Goal: Check status: Check status

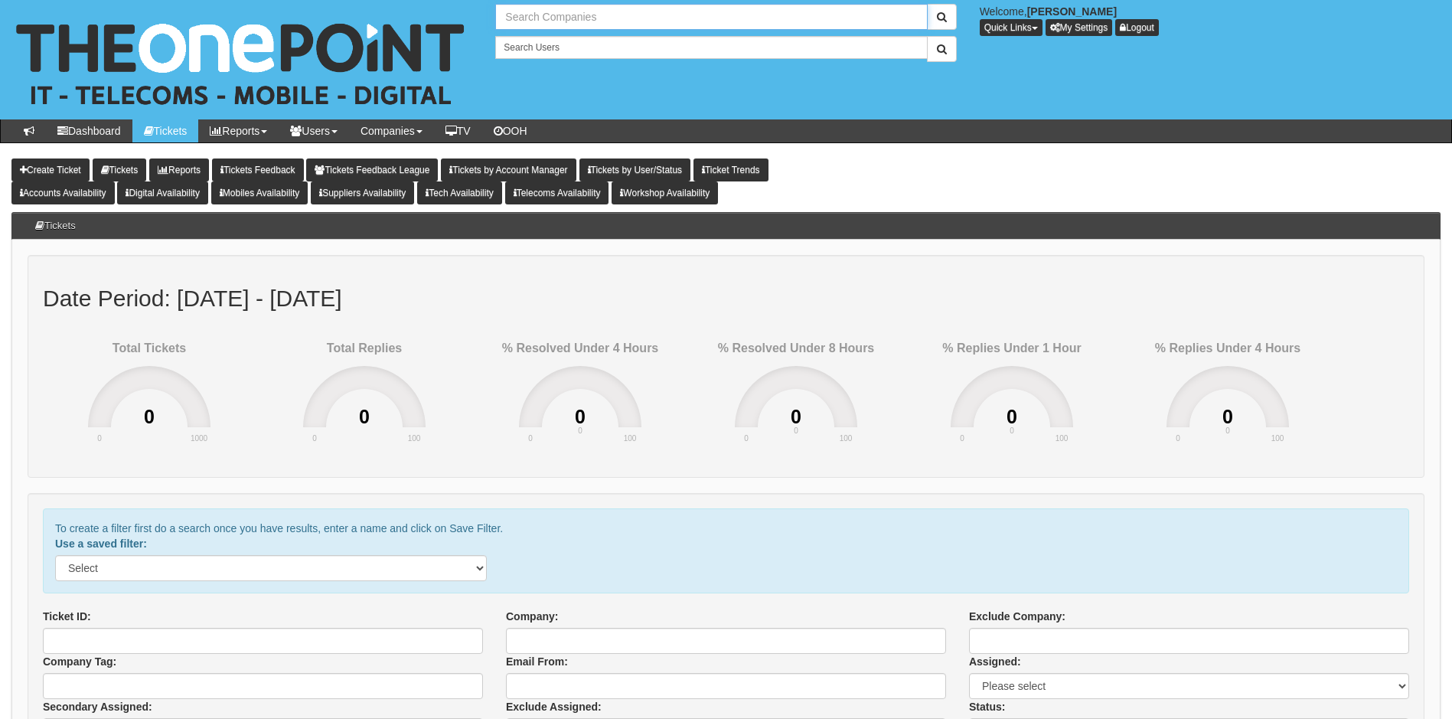
click at [593, 21] on input "text" at bounding box center [711, 17] width 432 height 26
click at [551, 40] on link "PRIMEPAK FOODS LIMITED" at bounding box center [711, 42] width 429 height 22
type input "PRIMEPAK FOODS LIMITED"
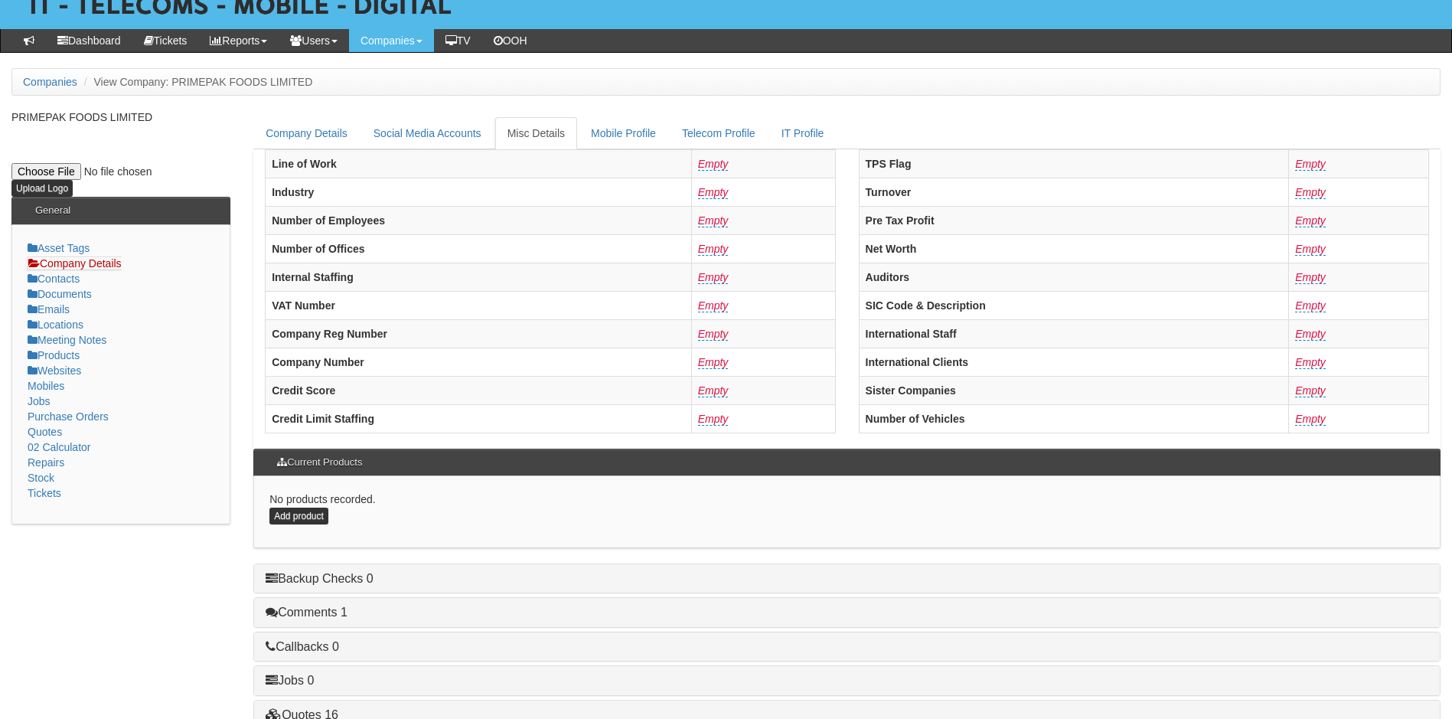
scroll to position [291, 0]
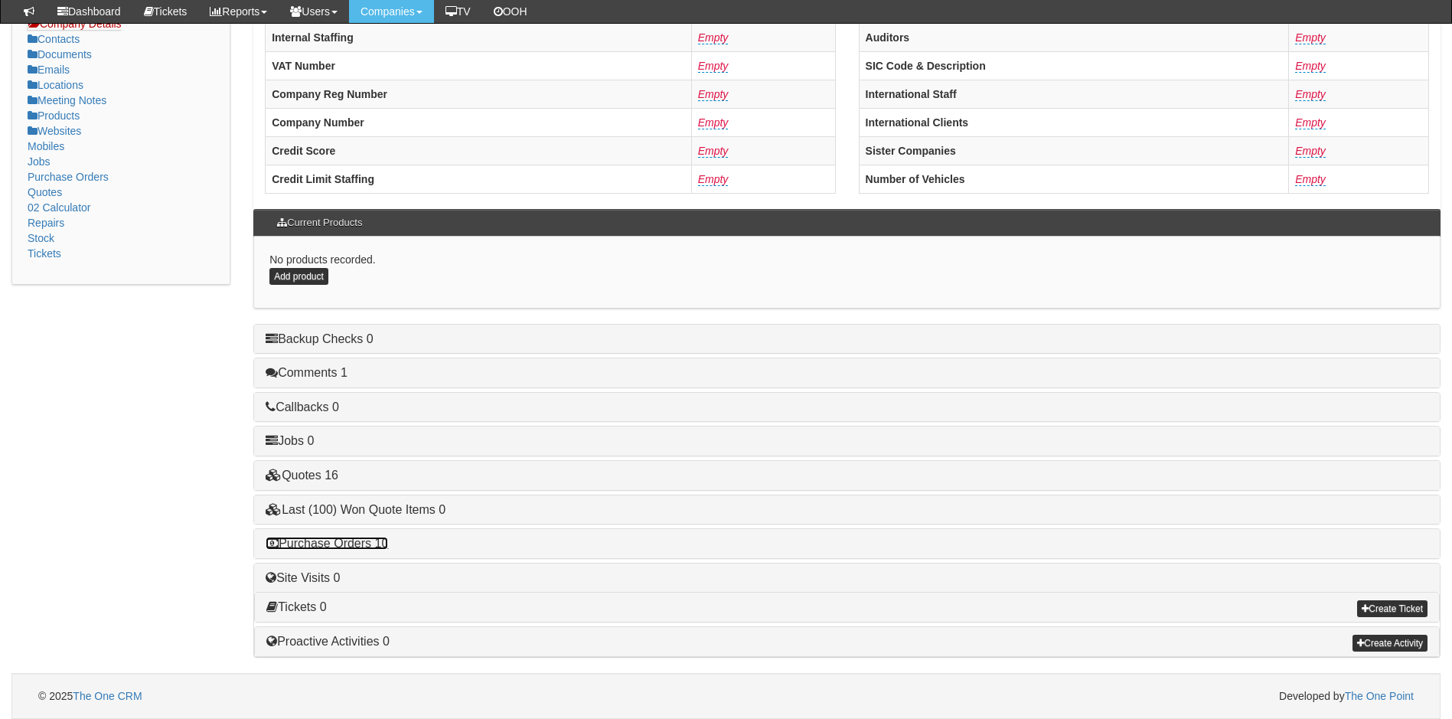
click at [338, 543] on link "Purchase Orders 10" at bounding box center [327, 543] width 122 height 13
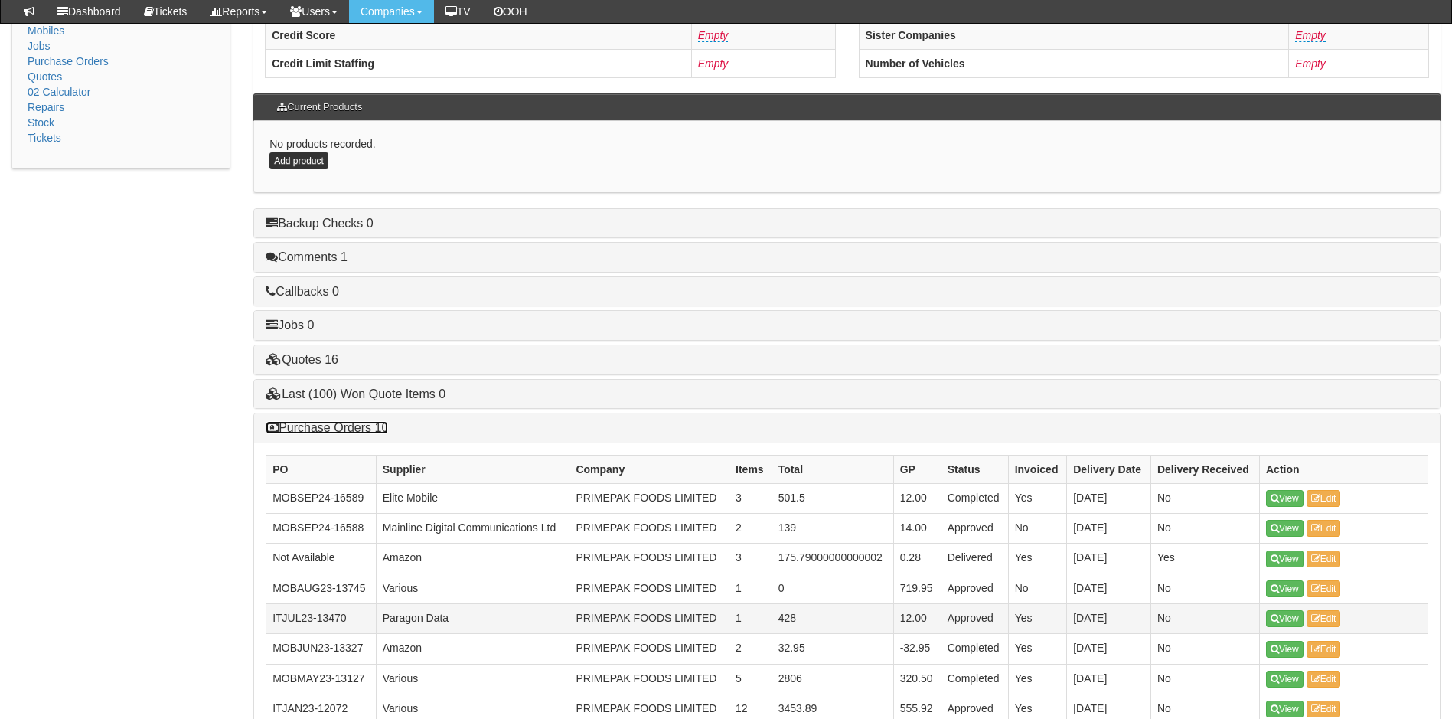
scroll to position [521, 0]
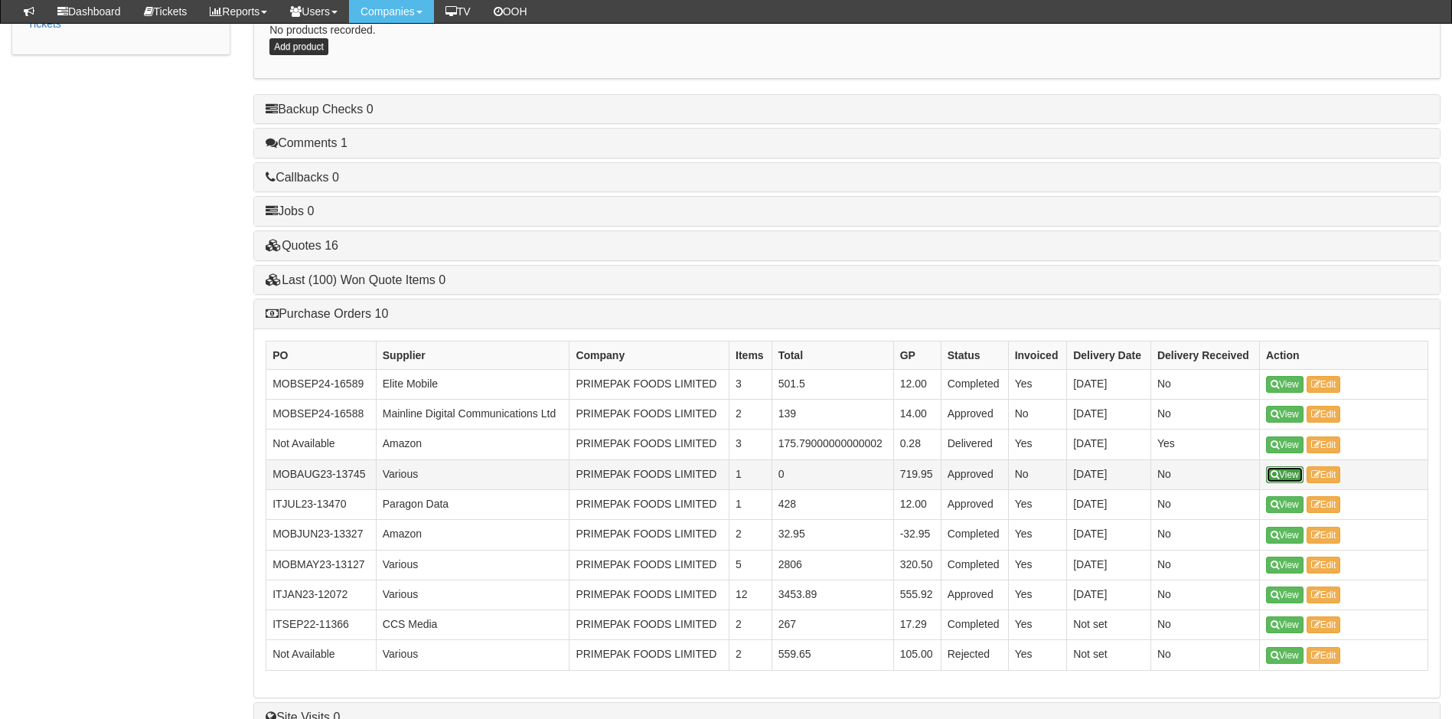
click at [1288, 472] on link "View" at bounding box center [1285, 474] width 38 height 17
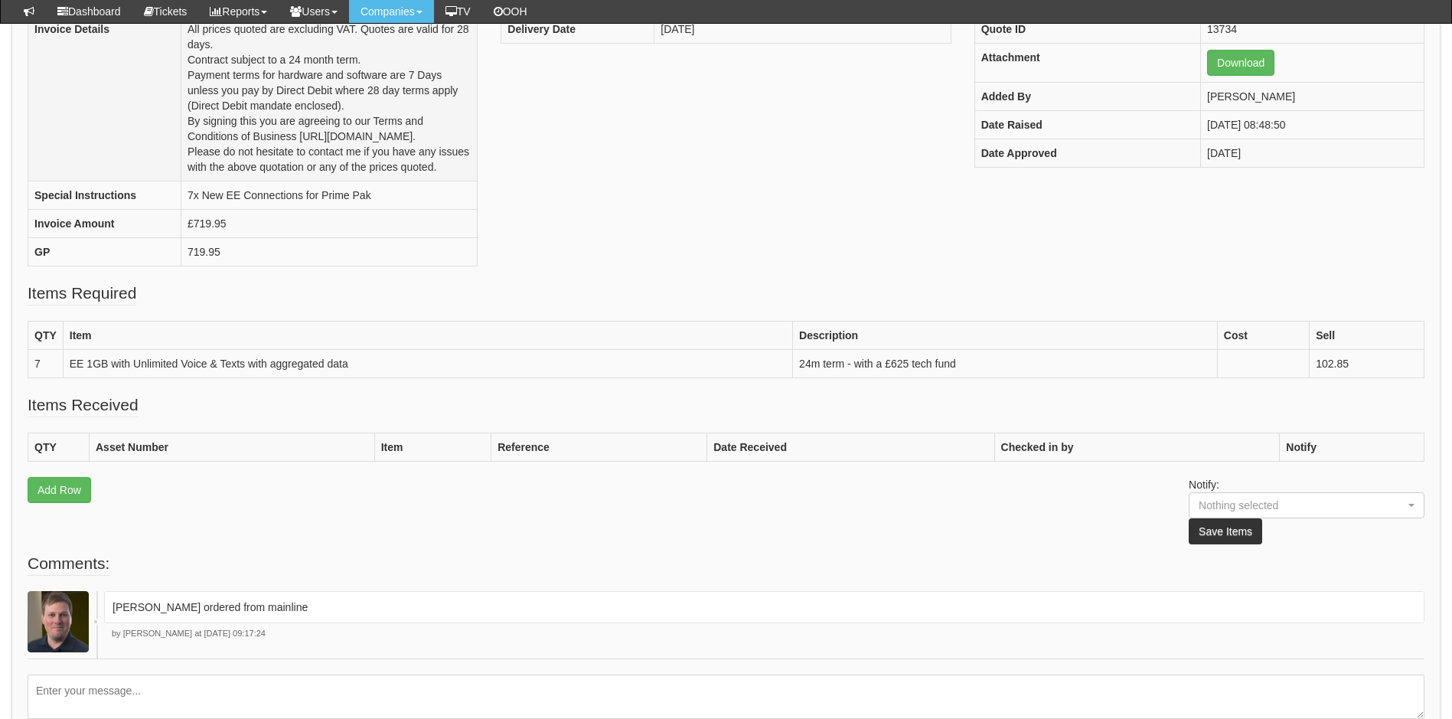
scroll to position [306, 0]
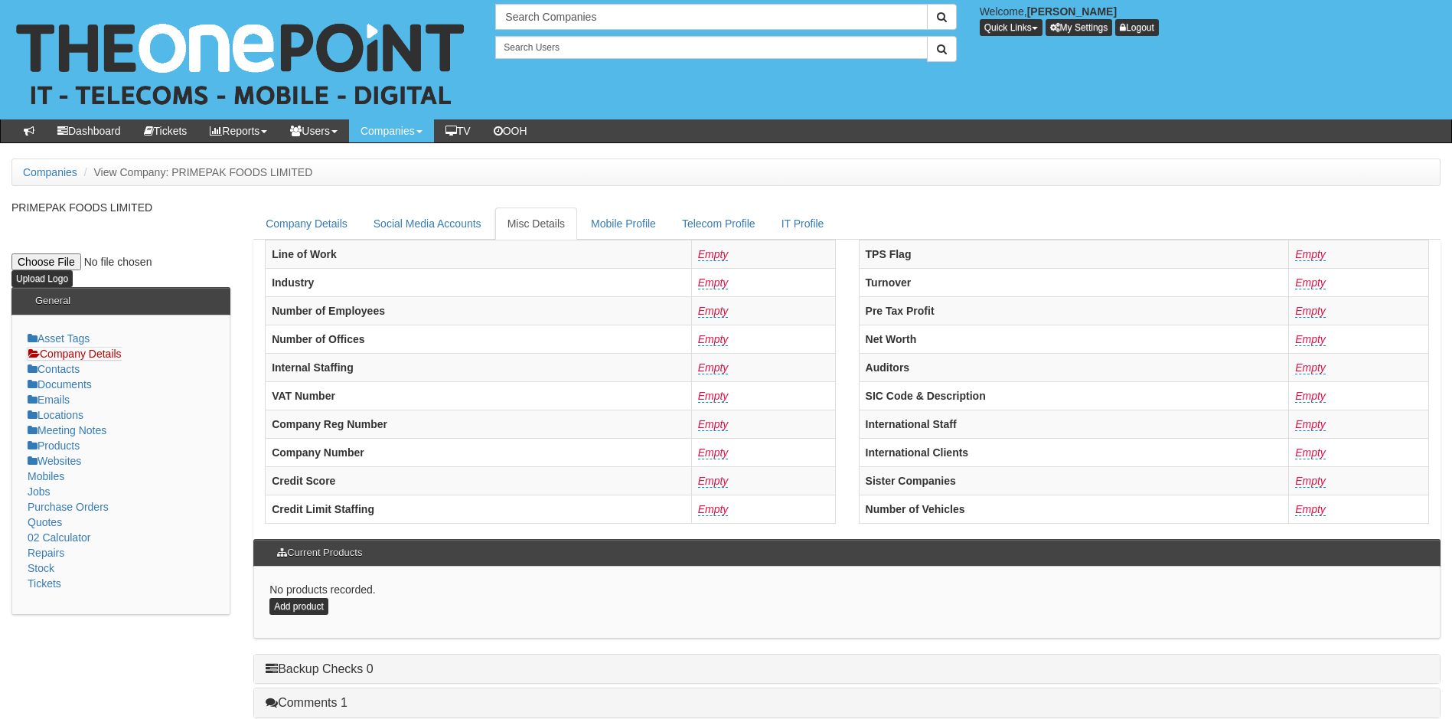
scroll to position [330, 0]
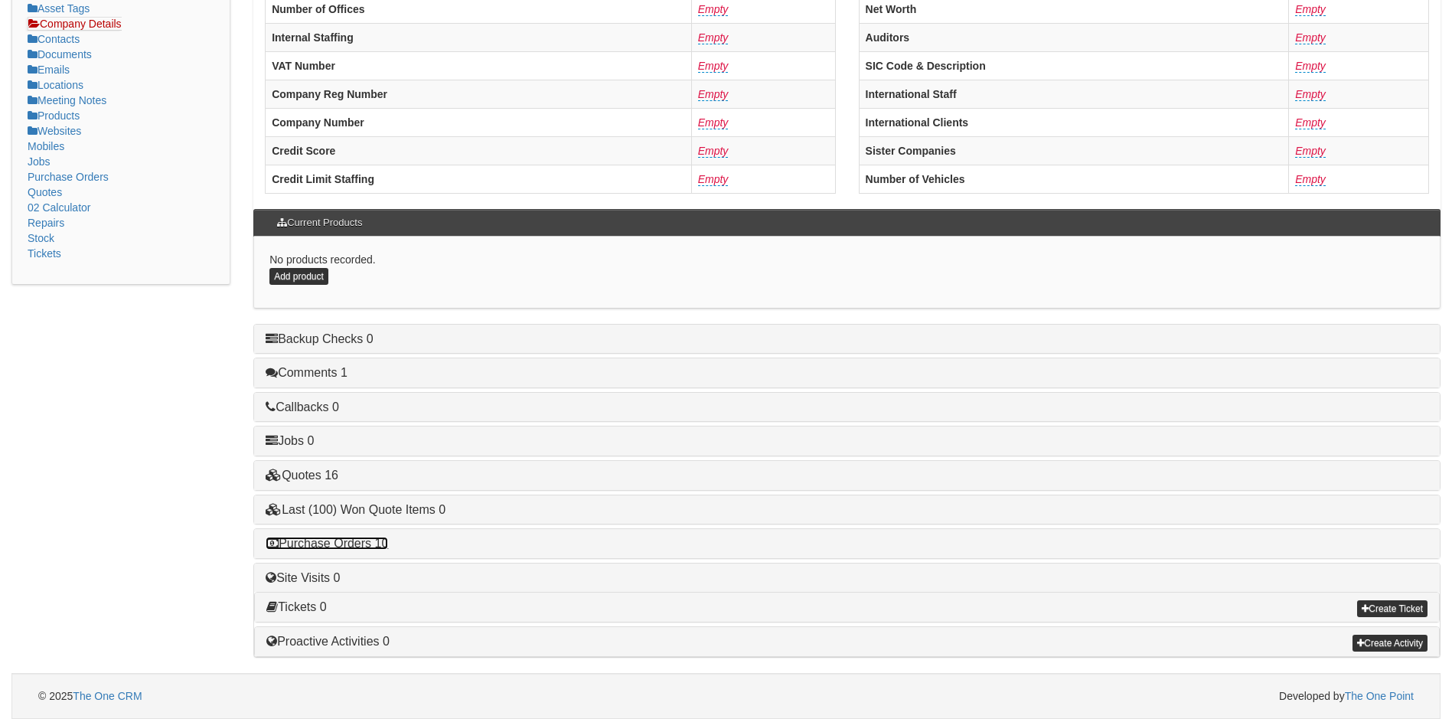
click at [349, 541] on link "Purchase Orders 10" at bounding box center [327, 543] width 122 height 13
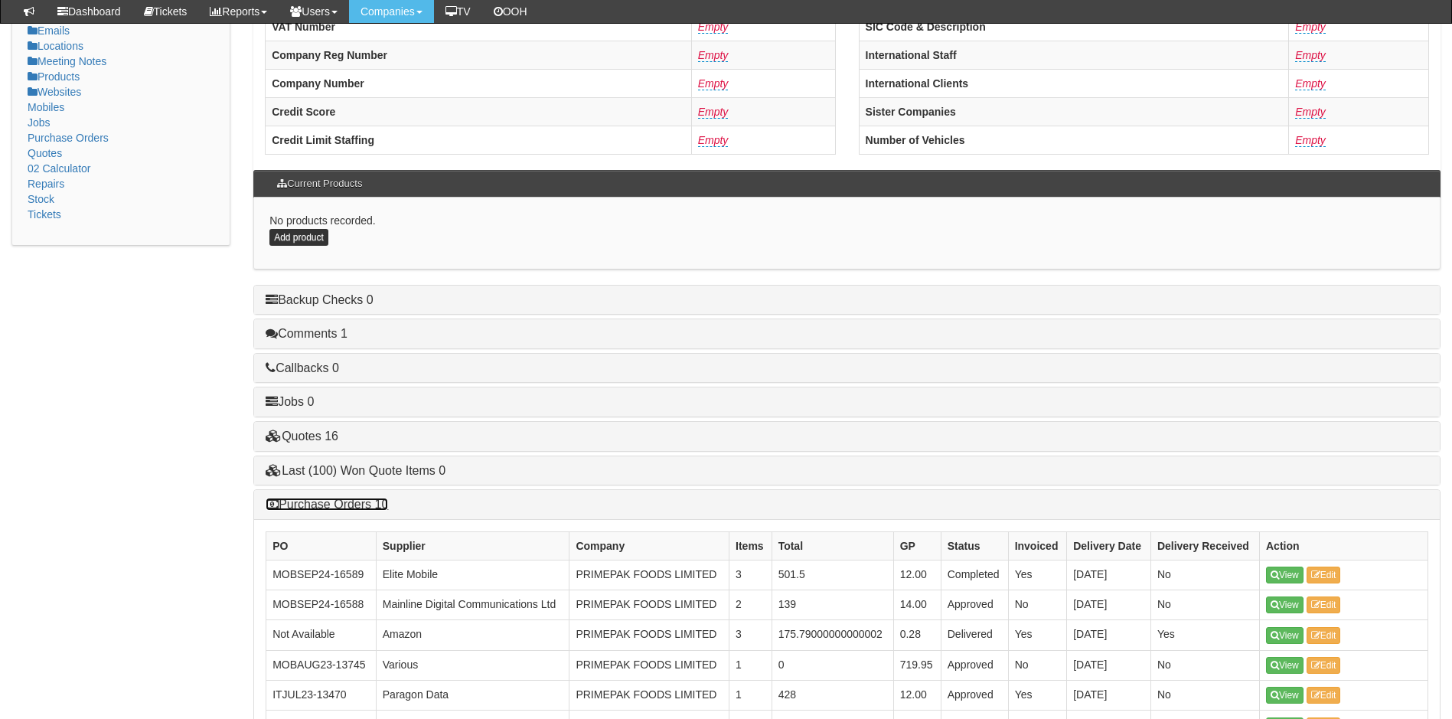
scroll to position [636, 0]
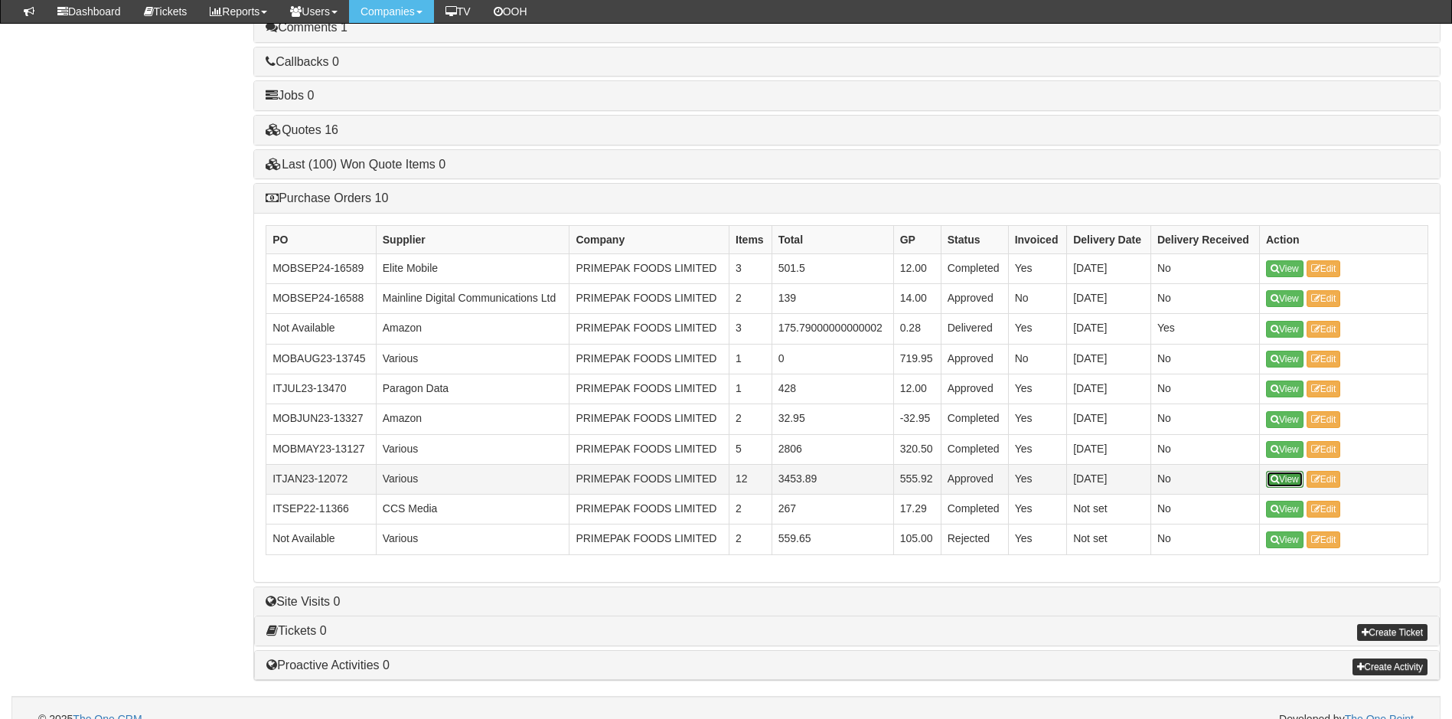
click at [1289, 478] on link "View" at bounding box center [1285, 479] width 38 height 17
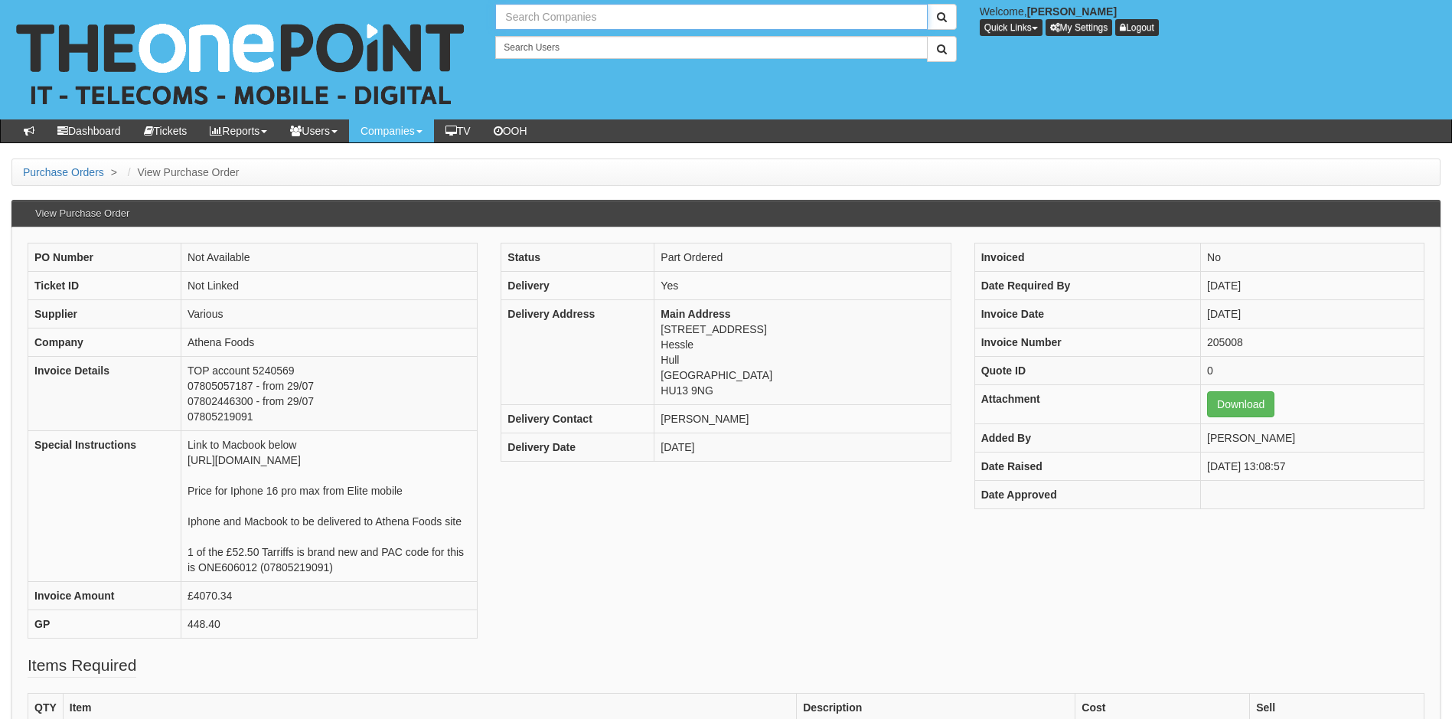
click at [587, 15] on input "text" at bounding box center [711, 17] width 432 height 26
click at [583, 44] on link "PRIMEPAK FOODS LIMITED" at bounding box center [711, 42] width 429 height 22
type input "PRIMEPAK FOODS LIMITED"
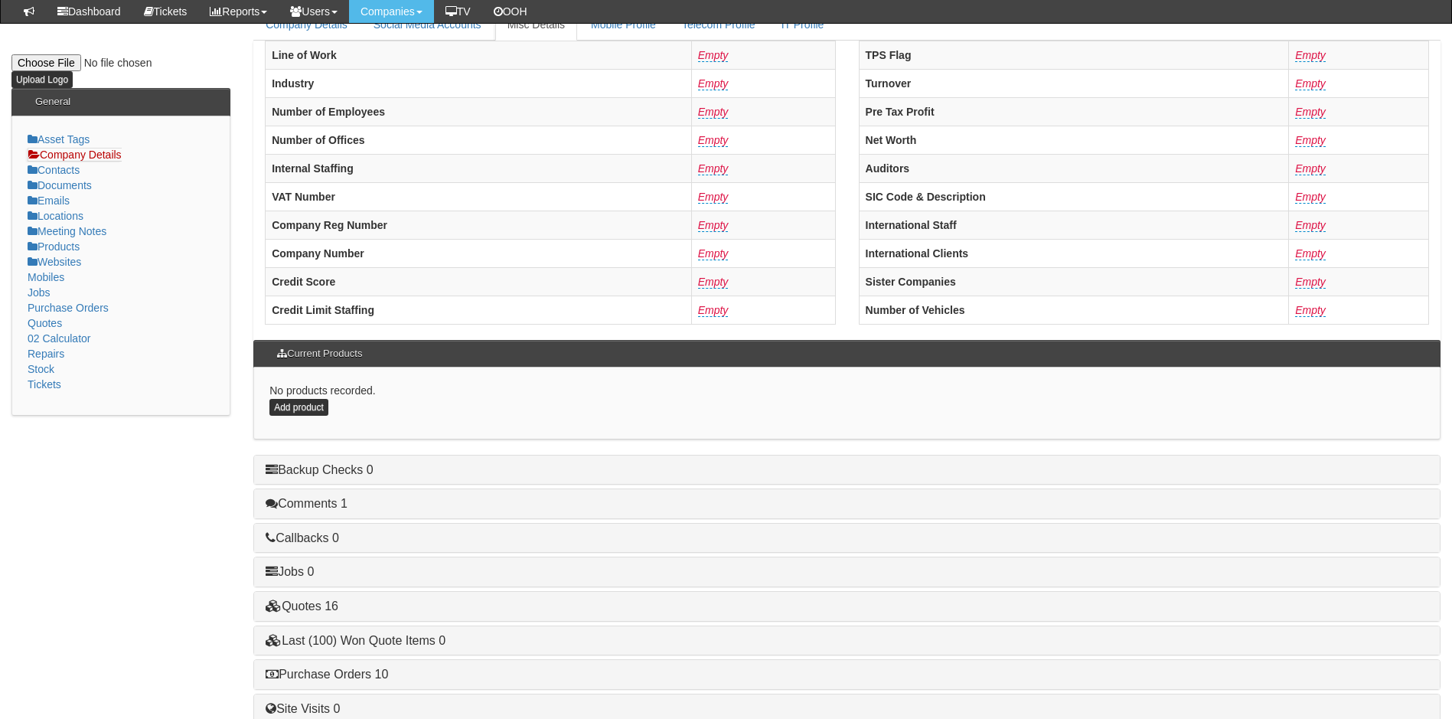
scroll to position [291, 0]
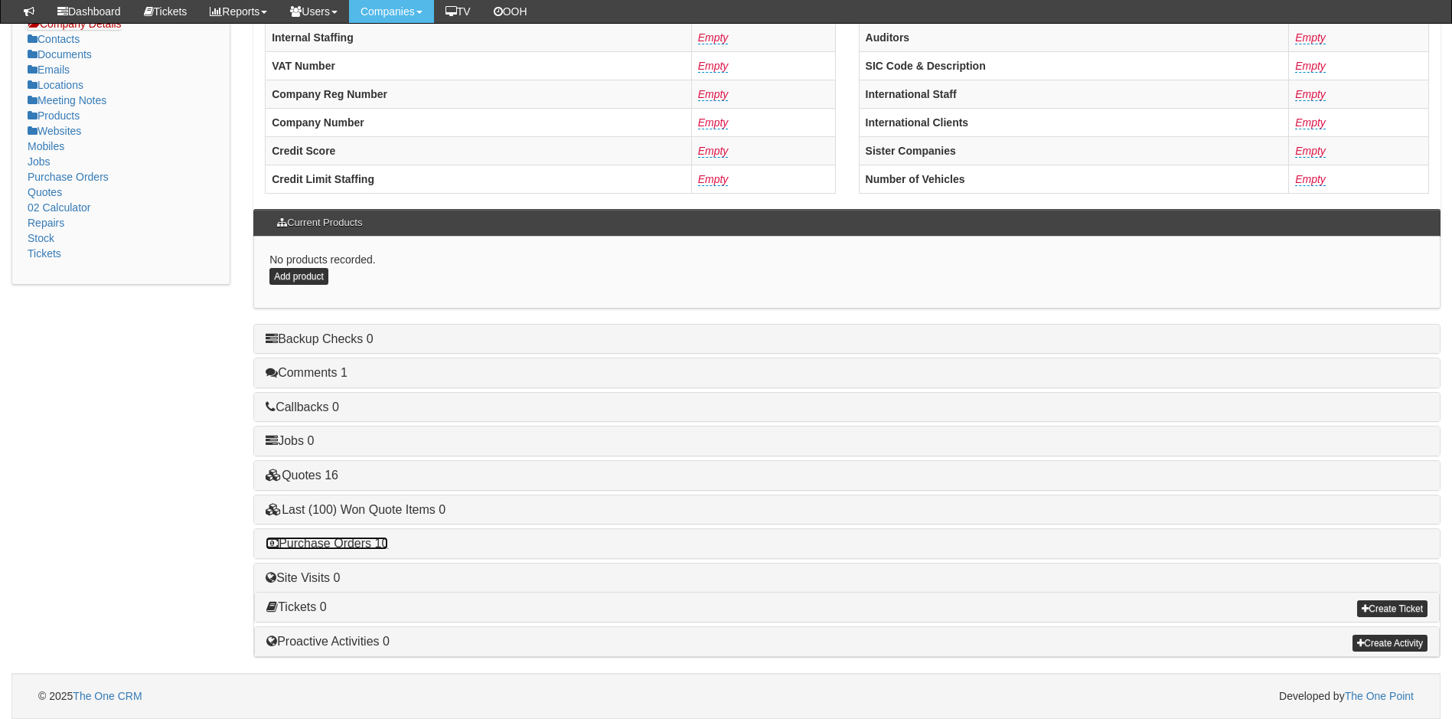
click at [352, 548] on link "Purchase Orders 10" at bounding box center [327, 543] width 122 height 13
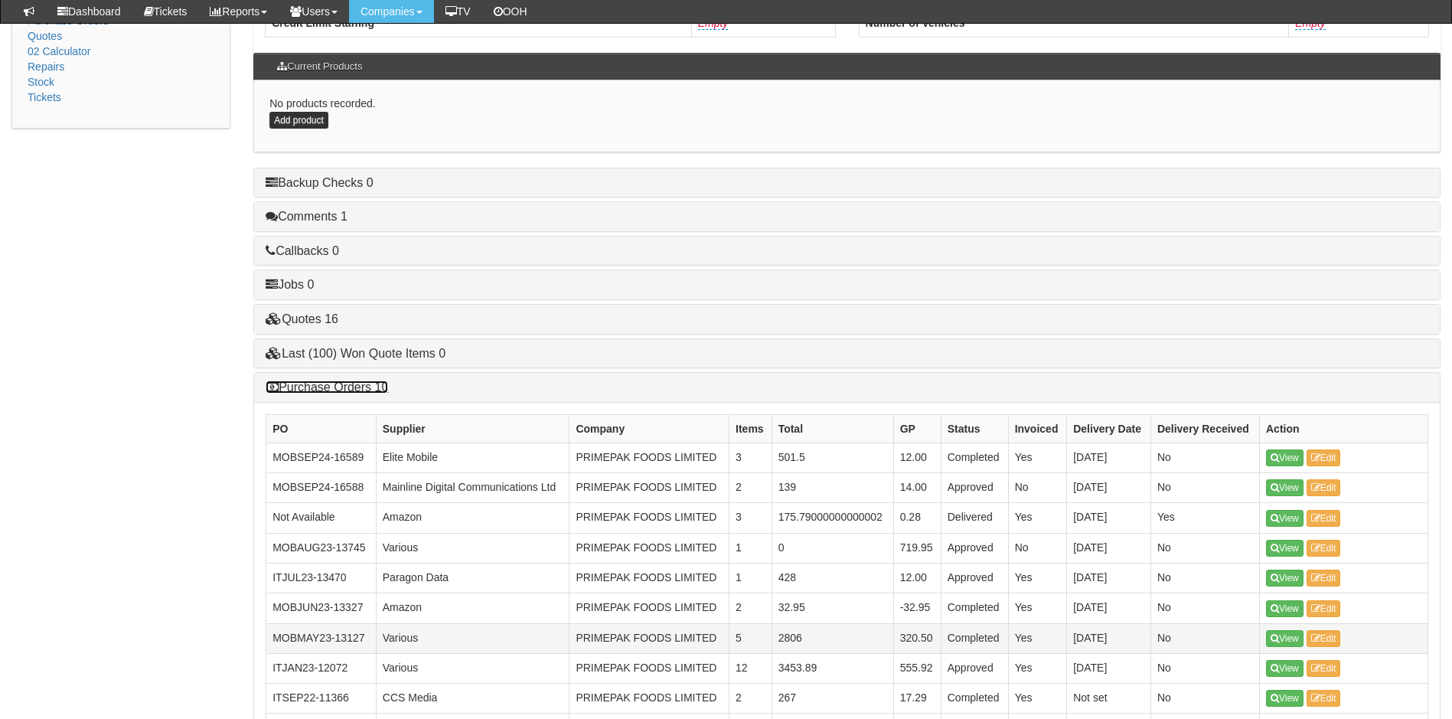
scroll to position [597, 0]
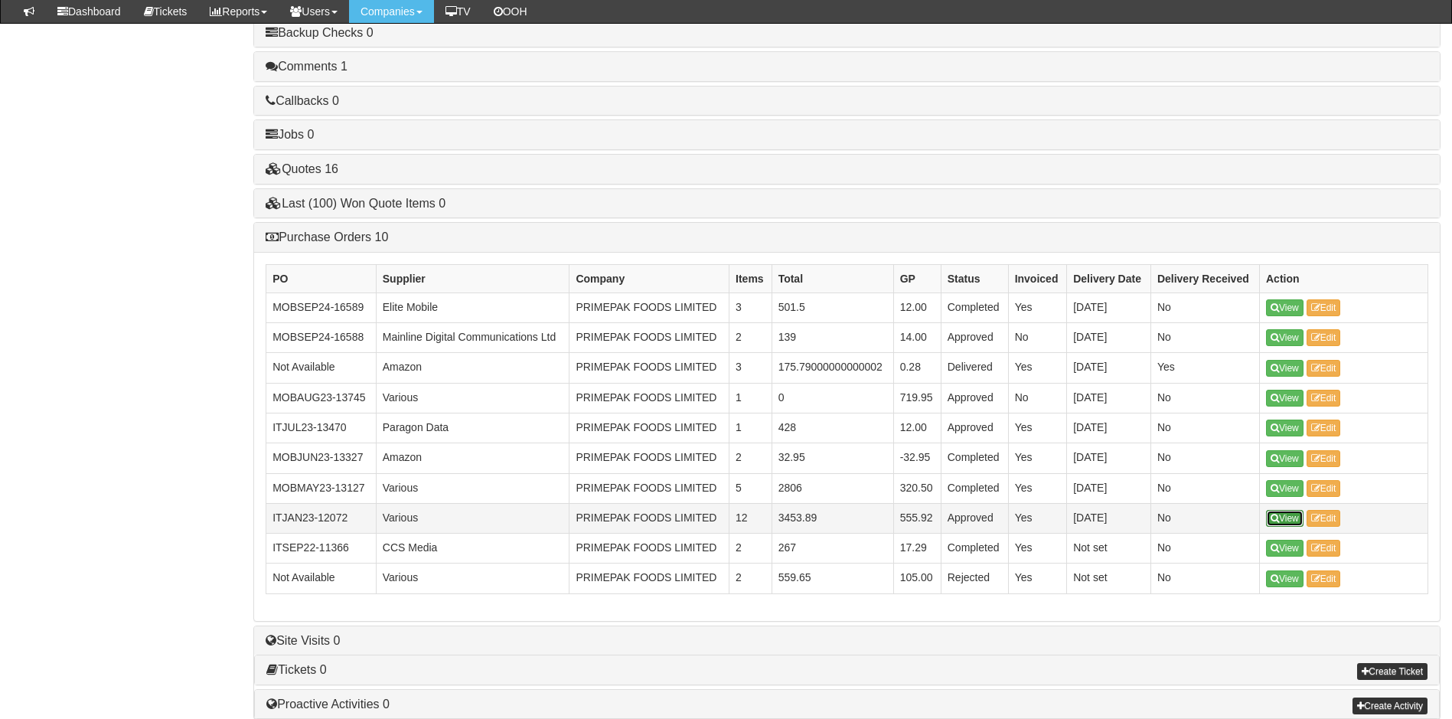
click at [1290, 523] on link "View" at bounding box center [1285, 518] width 38 height 17
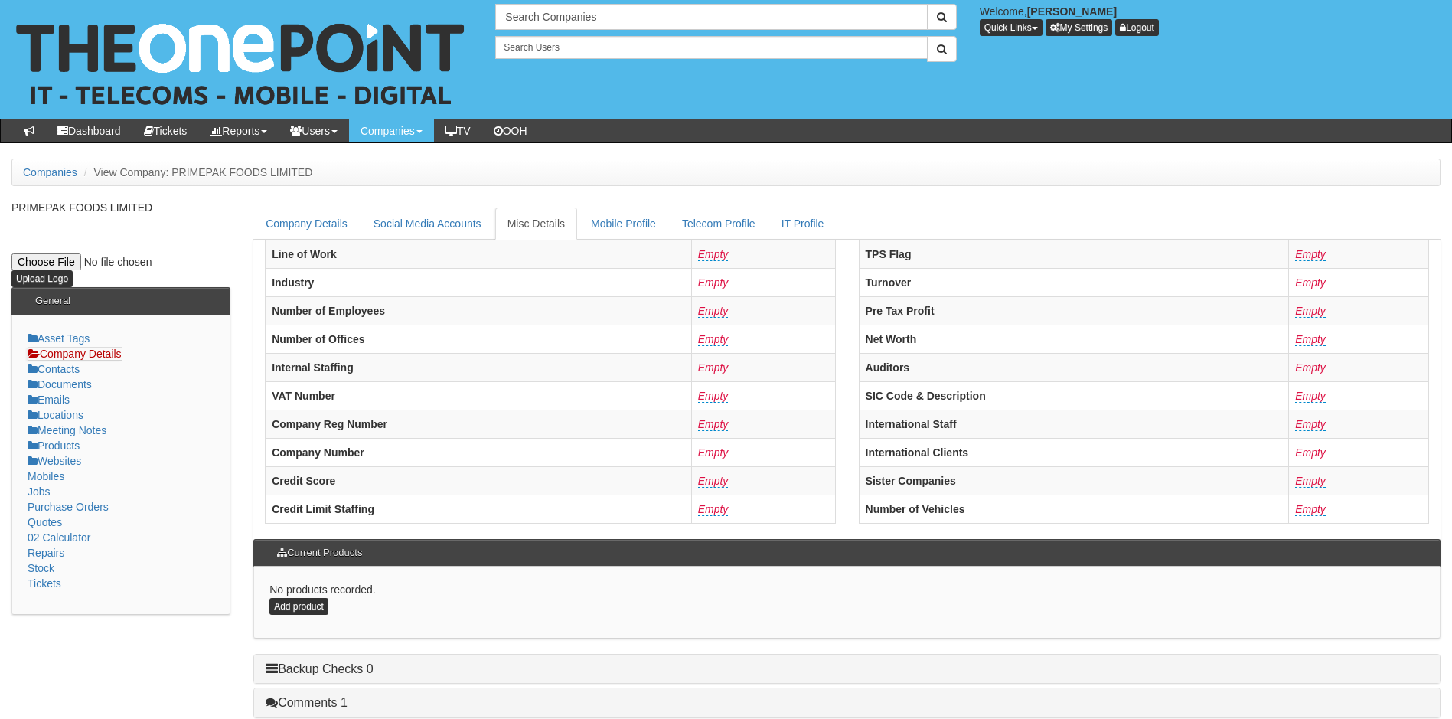
scroll to position [330, 0]
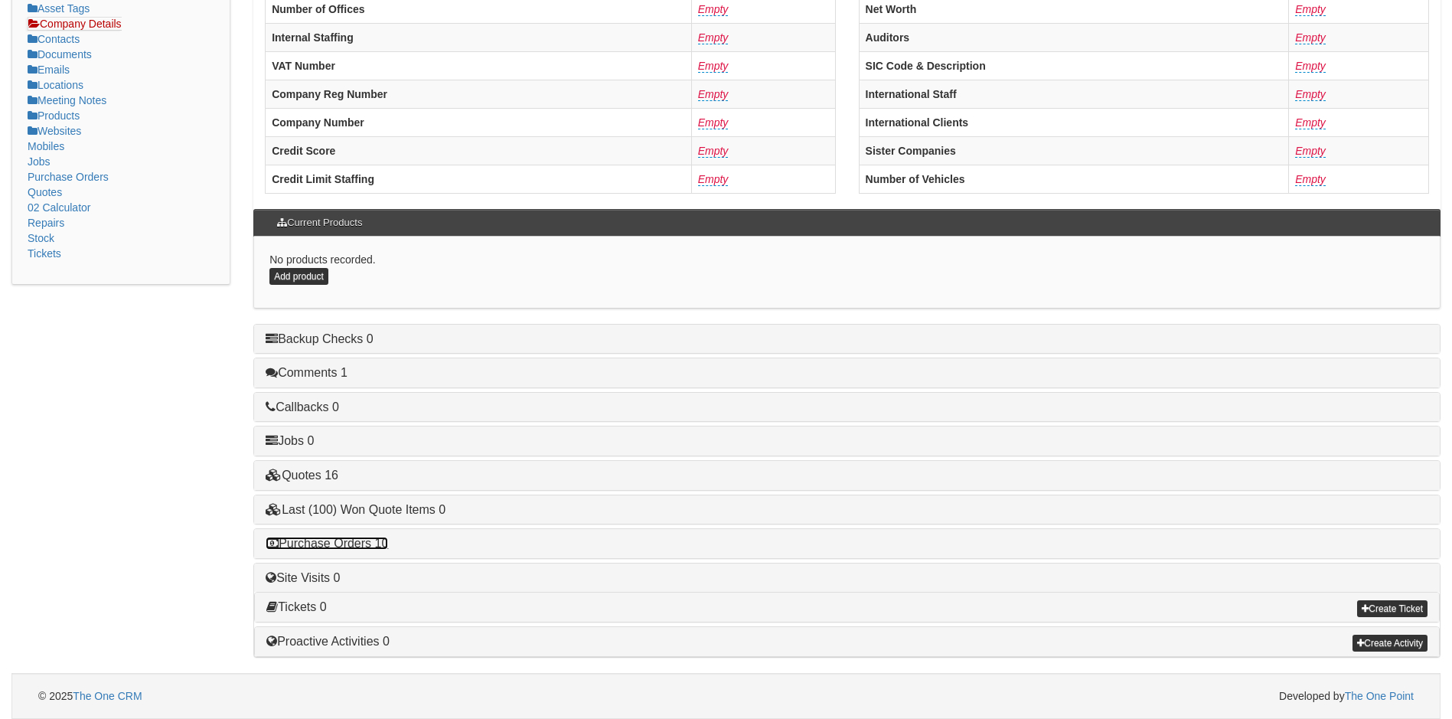
click at [331, 539] on link "Purchase Orders 10" at bounding box center [327, 543] width 122 height 13
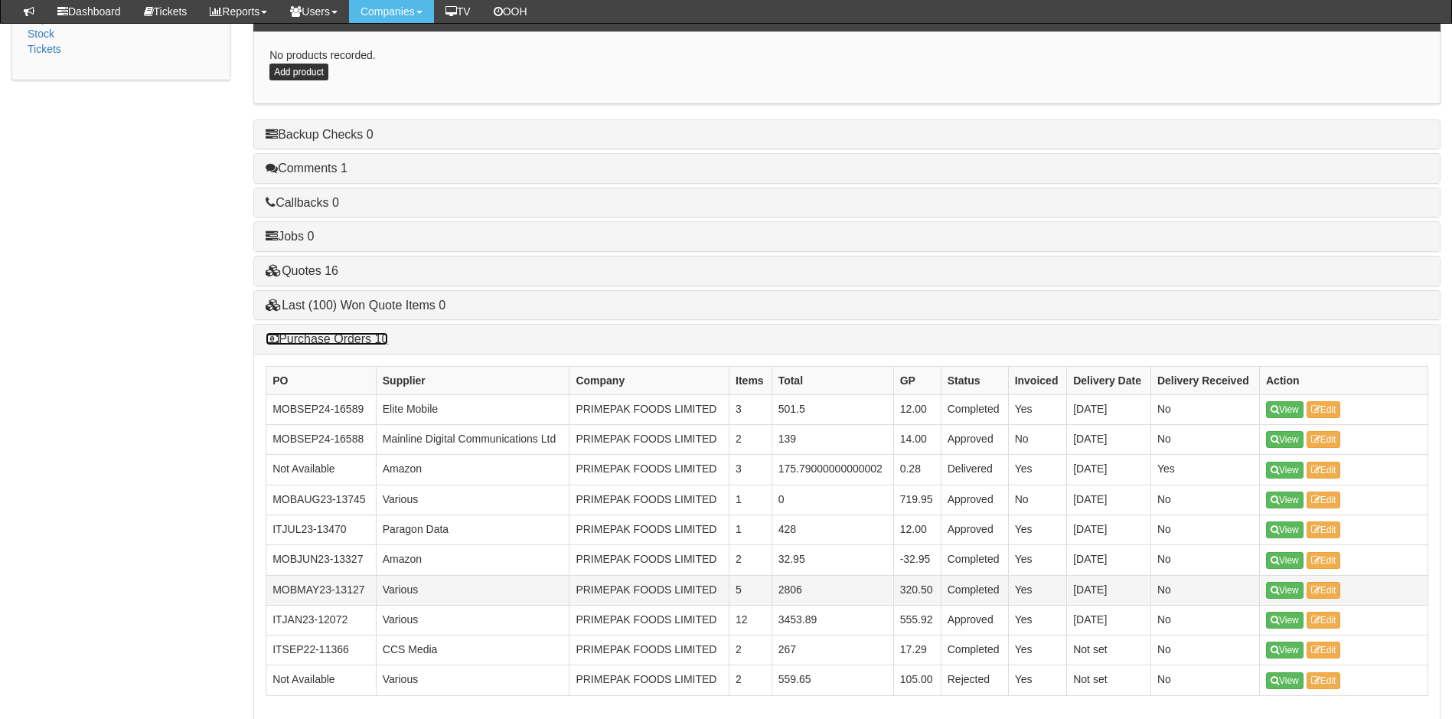
scroll to position [660, 0]
